Goal: Transaction & Acquisition: Purchase product/service

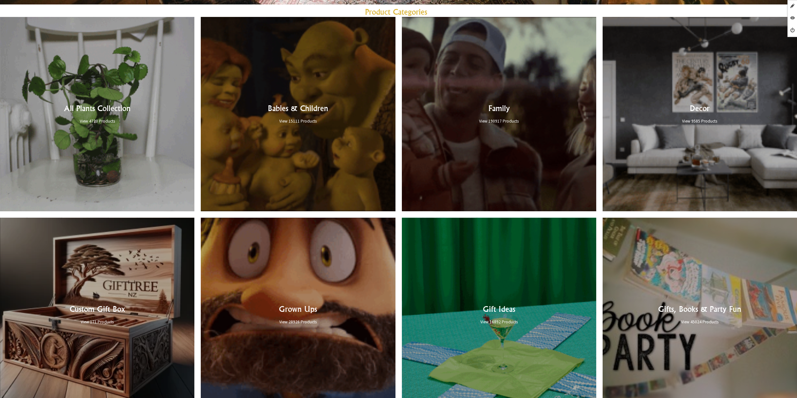
scroll to position [510, 0]
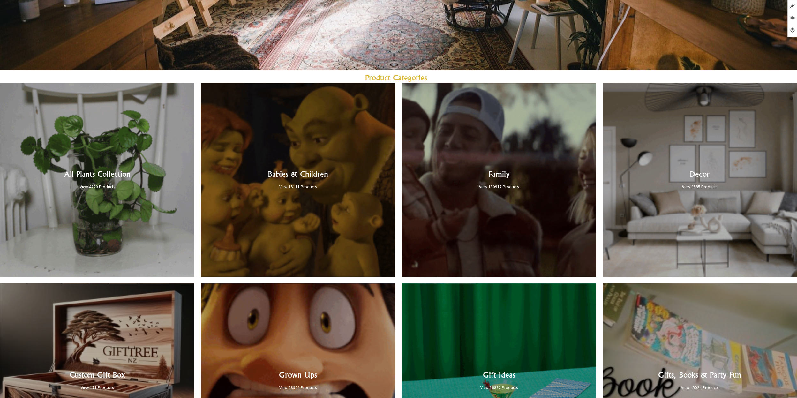
click at [125, 171] on link at bounding box center [97, 180] width 194 height 194
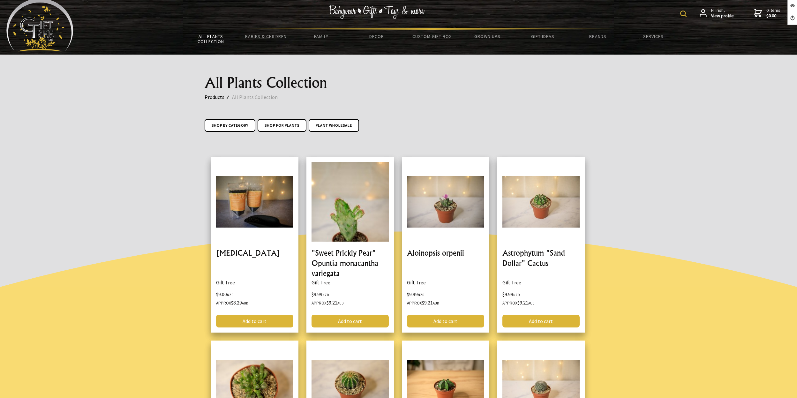
scroll to position [4, 0]
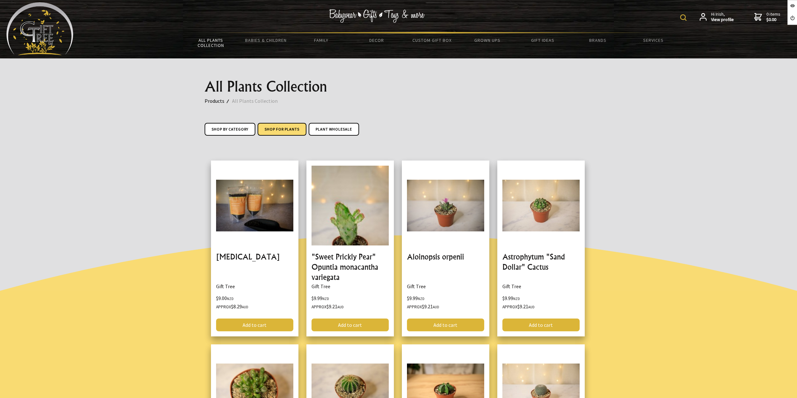
click at [283, 130] on link "Shop for Plants" at bounding box center [282, 129] width 49 height 13
click at [230, 132] on link "Shop by Category" at bounding box center [230, 129] width 51 height 13
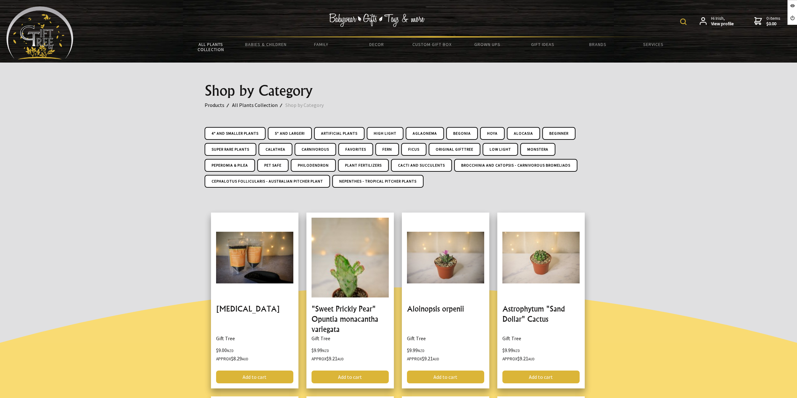
click at [671, 125] on div at bounding box center [398, 129] width 797 height 133
click at [147, 133] on div at bounding box center [398, 129] width 797 height 133
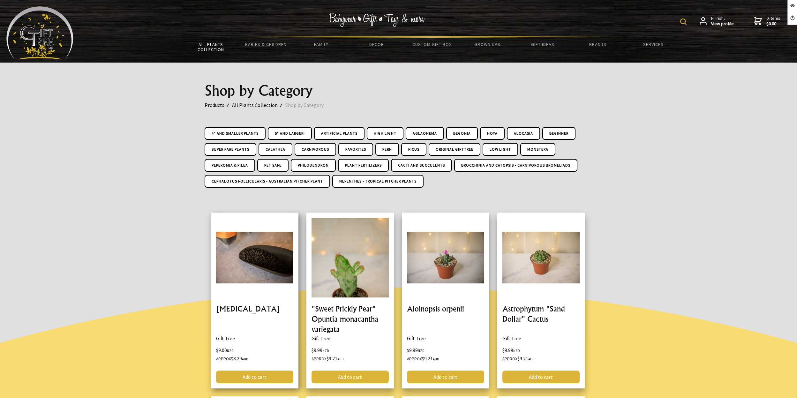
click at [250, 235] on link at bounding box center [255, 301] width 88 height 176
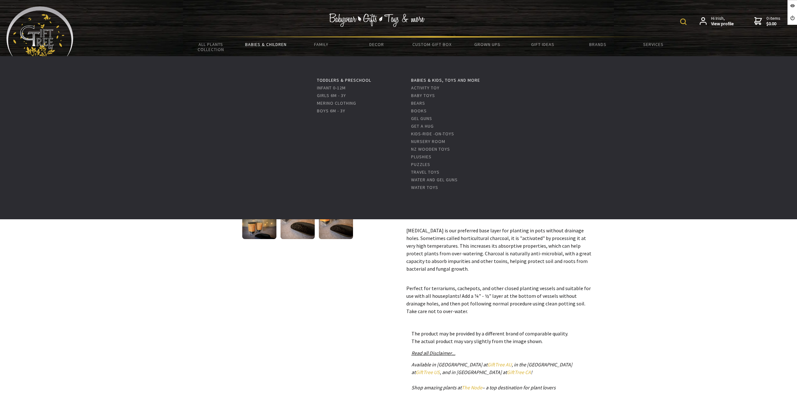
click at [252, 45] on link "Babies & Children" at bounding box center [266, 44] width 55 height 13
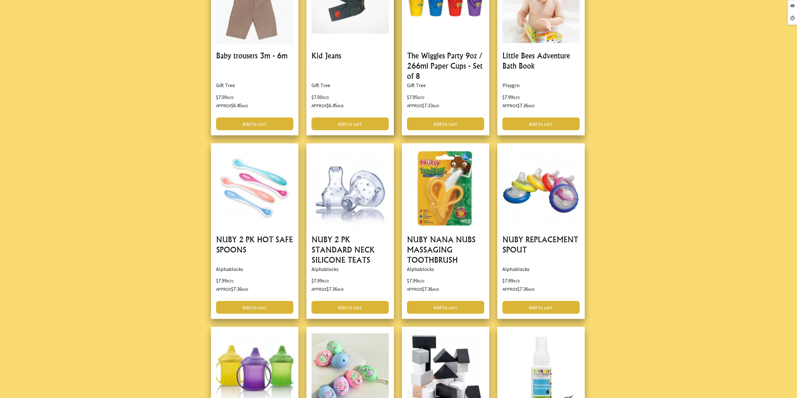
click at [351, 69] on link at bounding box center [351, 47] width 88 height 176
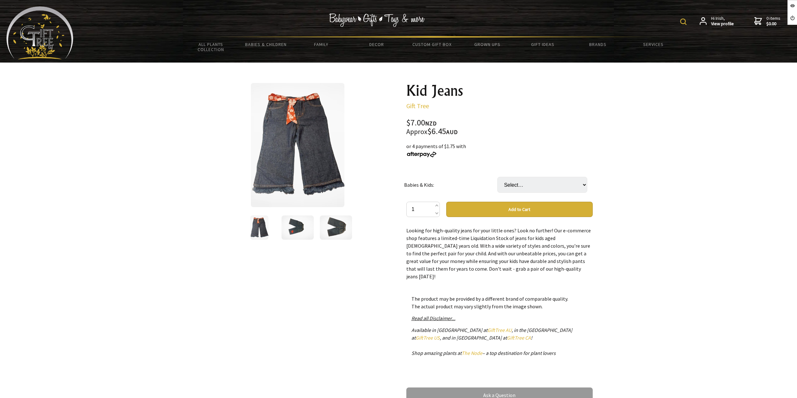
drag, startPoint x: 53, startPoint y: 24, endPoint x: 241, endPoint y: 19, distance: 188.2
click at [47, 36] on img at bounding box center [39, 32] width 67 height 53
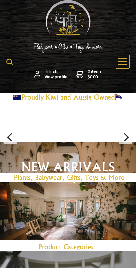
click at [120, 64] on icon at bounding box center [122, 61] width 8 height 7
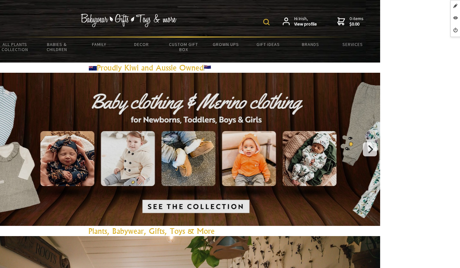
click at [13, 45] on link "All Plants Collection" at bounding box center [15, 47] width 42 height 19
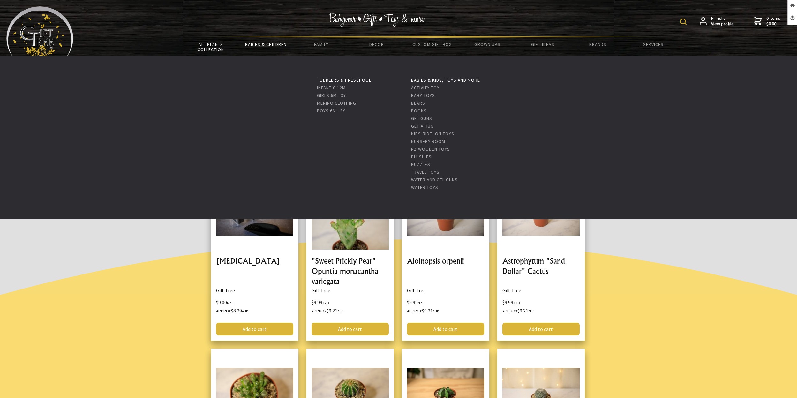
click at [276, 44] on link "Babies & Children" at bounding box center [266, 44] width 55 height 13
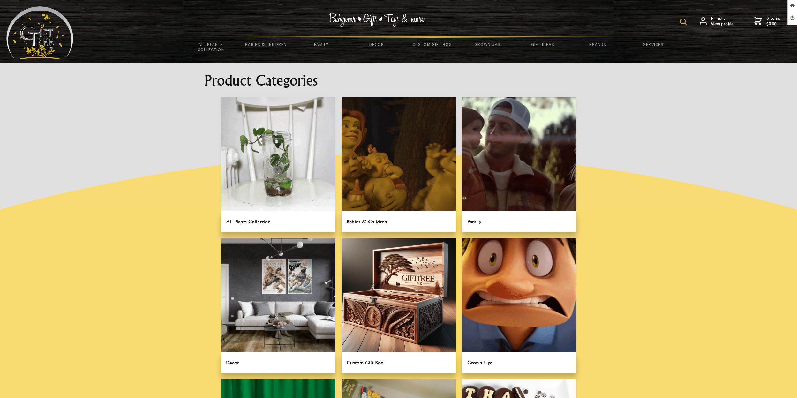
click at [46, 46] on img at bounding box center [39, 32] width 67 height 53
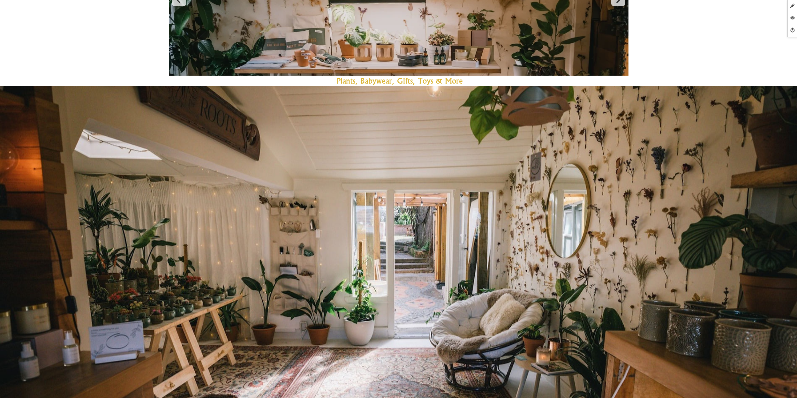
scroll to position [8, 0]
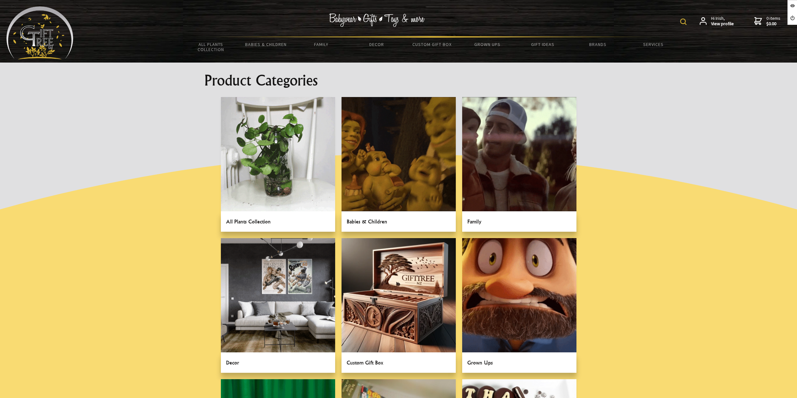
click at [248, 172] on link at bounding box center [278, 164] width 114 height 135
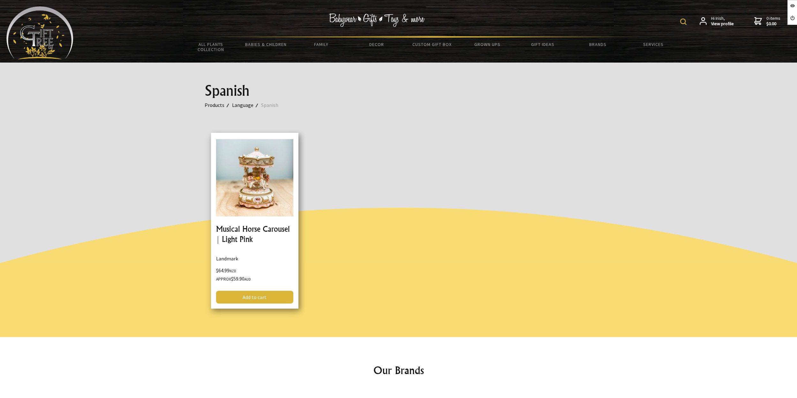
click at [229, 191] on link at bounding box center [255, 221] width 88 height 176
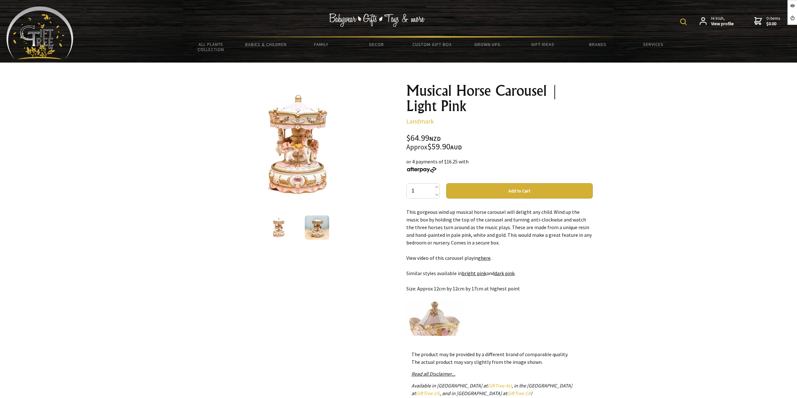
drag, startPoint x: 408, startPoint y: 139, endPoint x: 533, endPoint y: 141, distance: 125.2
click at [533, 141] on div "$64.99 NZD Approx $59.90 AUD" at bounding box center [500, 142] width 187 height 17
click at [443, 141] on div "$64.99 NZD Approx $59.90 AUD" at bounding box center [500, 142] width 187 height 17
click at [419, 139] on div "$64.99 NZD Approx $59.90 AUD" at bounding box center [500, 142] width 187 height 17
drag, startPoint x: 400, startPoint y: 139, endPoint x: 445, endPoint y: 137, distance: 44.7
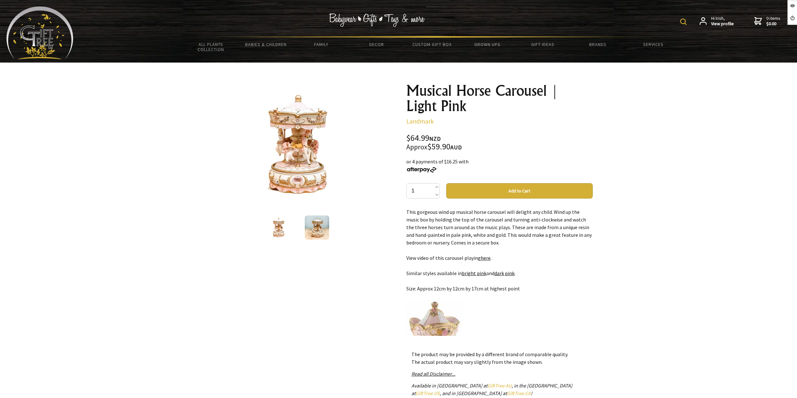
click at [445, 137] on div "1 /2 Musical Horse Carousel | Light Pink Landmark Code: LMNB141 $64.99 NZD Appr…" at bounding box center [399, 273] width 399 height 390
click at [445, 140] on div "$64.99 NZD Approx $59.90 AUD" at bounding box center [500, 142] width 187 height 17
click at [421, 139] on div "$64.99 NZD Approx $59.90 AUD" at bounding box center [500, 142] width 187 height 17
drag, startPoint x: 409, startPoint y: 137, endPoint x: 447, endPoint y: 138, distance: 38.0
click at [447, 138] on div "$64.99 NZD Approx $59.90 AUD" at bounding box center [500, 142] width 187 height 17
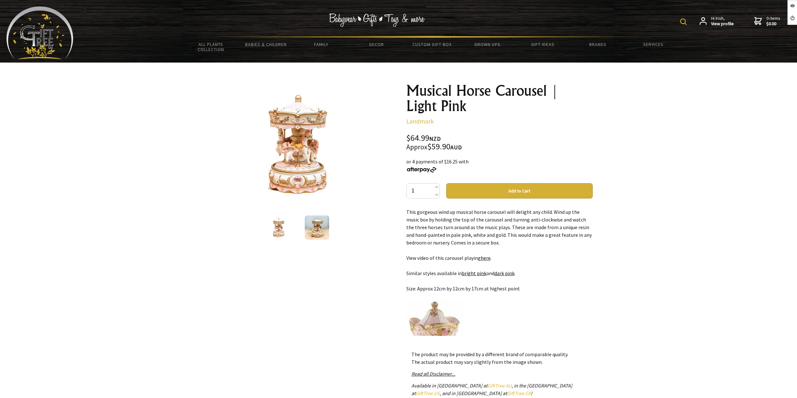
click at [415, 141] on div "$64.99 NZD Approx $59.90 AUD" at bounding box center [500, 142] width 187 height 17
click at [471, 137] on div "$64.99 NZD Approx $59.90 AUD" at bounding box center [500, 142] width 187 height 17
click at [470, 138] on div "$64.99 NZD Approx $59.90 AUD" at bounding box center [500, 142] width 187 height 17
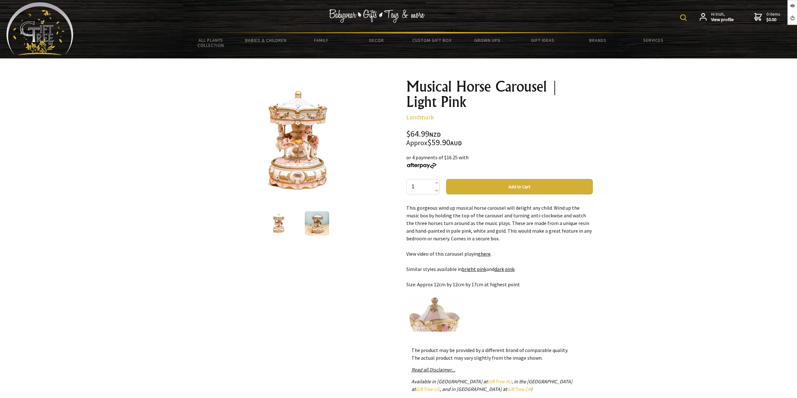
drag, startPoint x: 412, startPoint y: 133, endPoint x: 453, endPoint y: 134, distance: 41.2
click at [453, 134] on div "$64.99 NZD Approx $59.90 AUD" at bounding box center [500, 138] width 187 height 17
click at [535, 122] on div "Musical Horse Carousel | Light Pink Landmark Code: LMNB141 $64.99 NZD Approx $5…" at bounding box center [500, 267] width 187 height 376
drag, startPoint x: 413, startPoint y: 135, endPoint x: 432, endPoint y: 138, distance: 19.4
click at [432, 138] on div "$64.99 NZD Approx $59.90 AUD" at bounding box center [500, 138] width 187 height 17
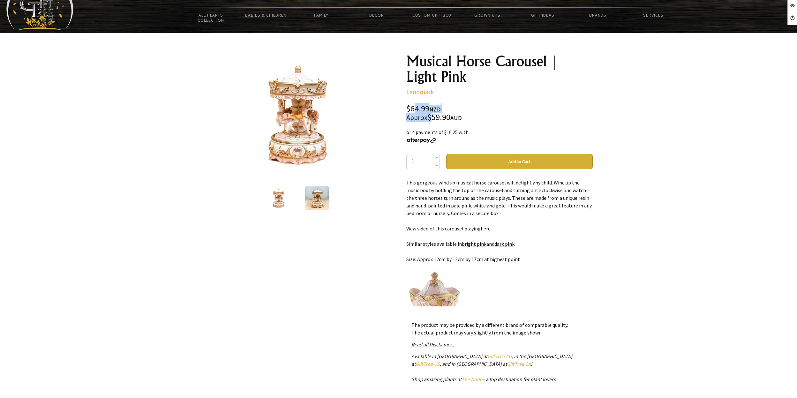
scroll to position [38, 0]
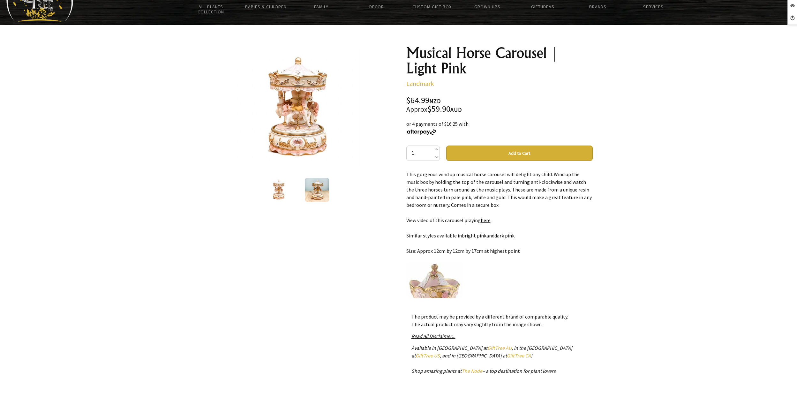
click at [467, 91] on div "Musical Horse Carousel | Light Pink Landmark Code: LMNB141 $64.99 NZD Approx $5…" at bounding box center [500, 233] width 187 height 376
drag, startPoint x: 411, startPoint y: 100, endPoint x: 488, endPoint y: 95, distance: 77.8
click at [488, 95] on div "Musical Horse Carousel | Light Pink Landmark Code: LMNB141 $64.99 NZD Approx $5…" at bounding box center [500, 233] width 187 height 376
